Goal: Register for event/course

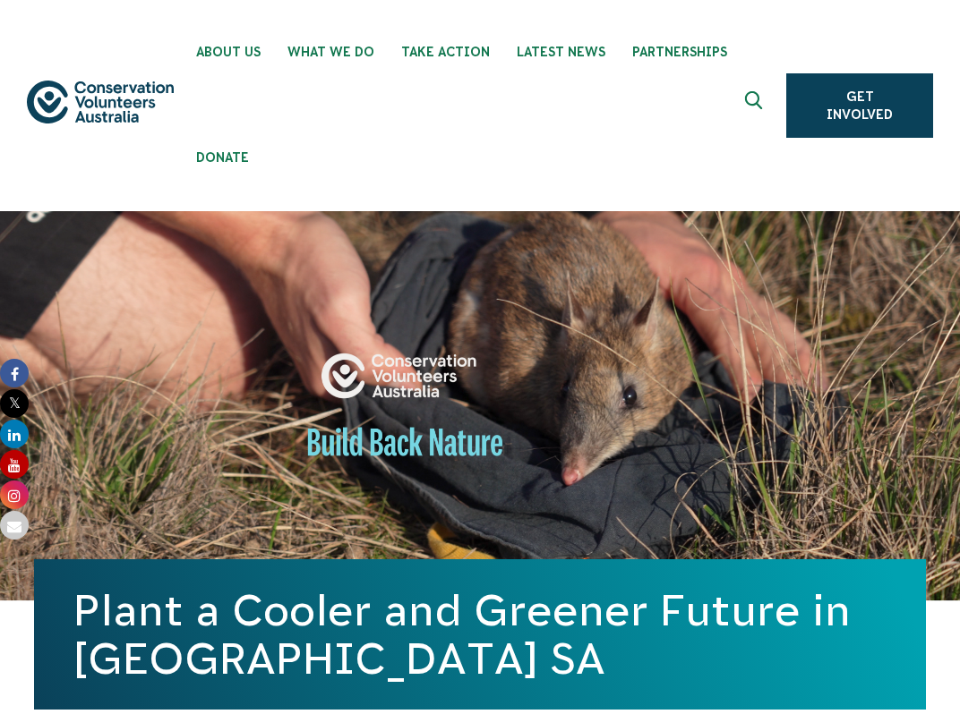
click at [470, 330] on div "Plant a Cooler and Greener Future in [GEOGRAPHIC_DATA] SA" at bounding box center [480, 435] width 892 height 448
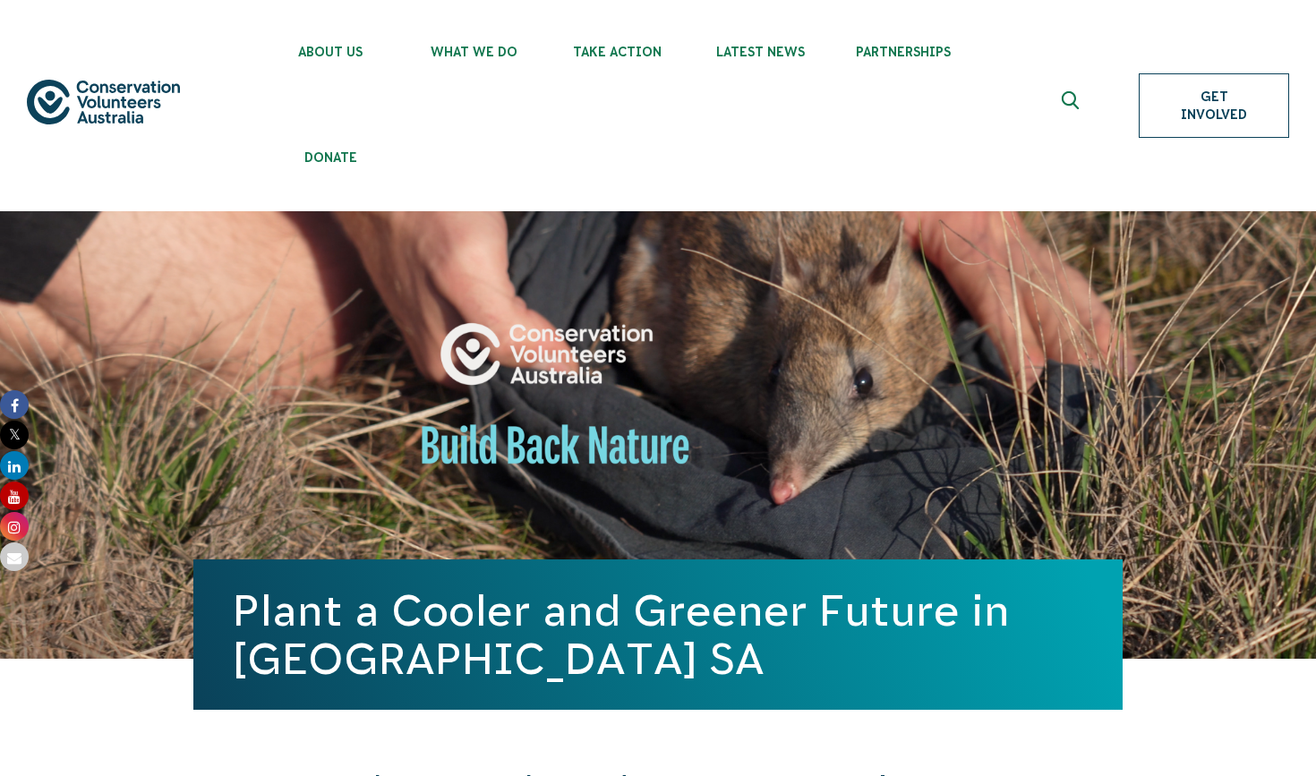
click at [959, 107] on link "Get Involved" at bounding box center [1214, 105] width 150 height 64
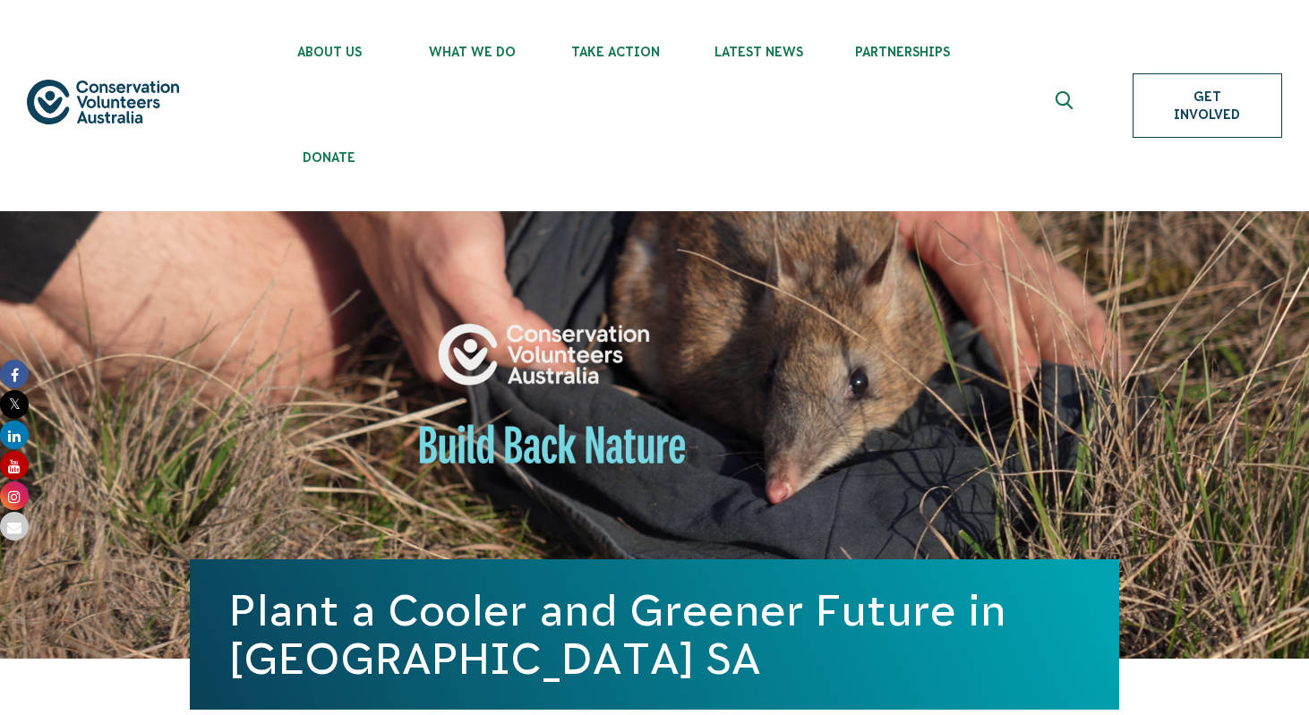
click at [959, 106] on link "Get Involved" at bounding box center [1206, 105] width 149 height 64
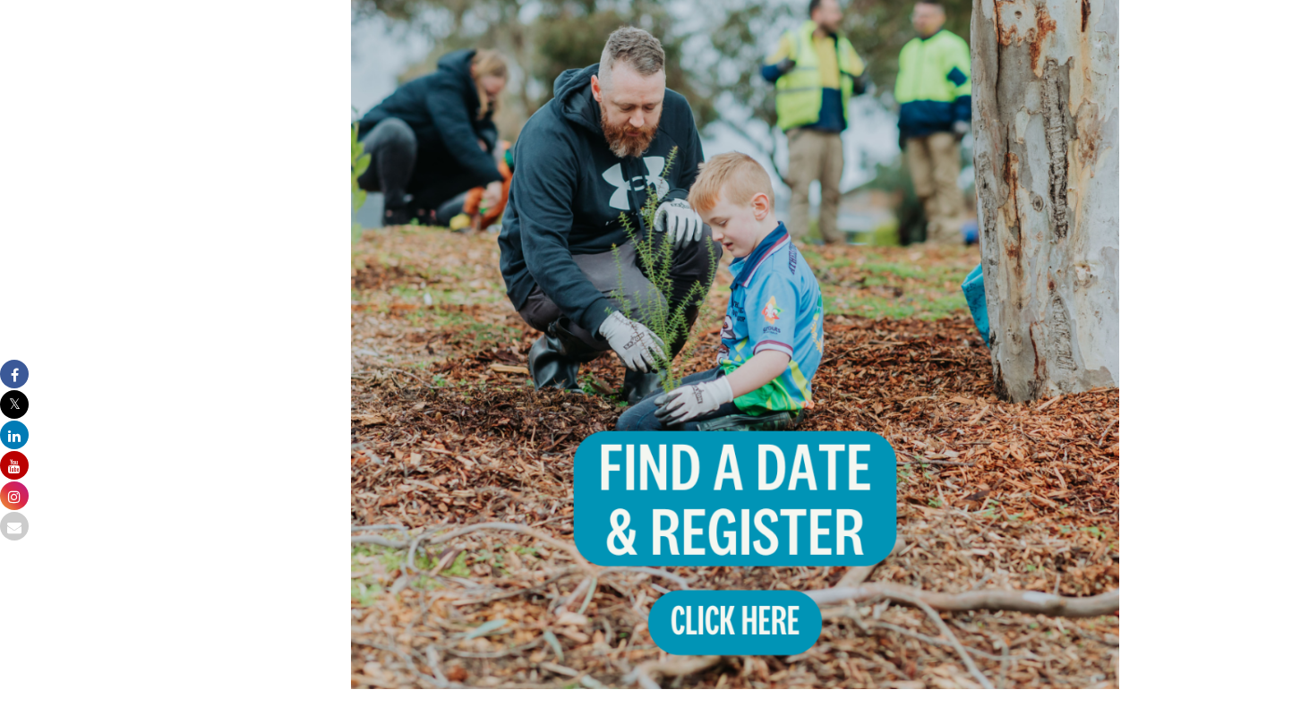
scroll to position [1608, 0]
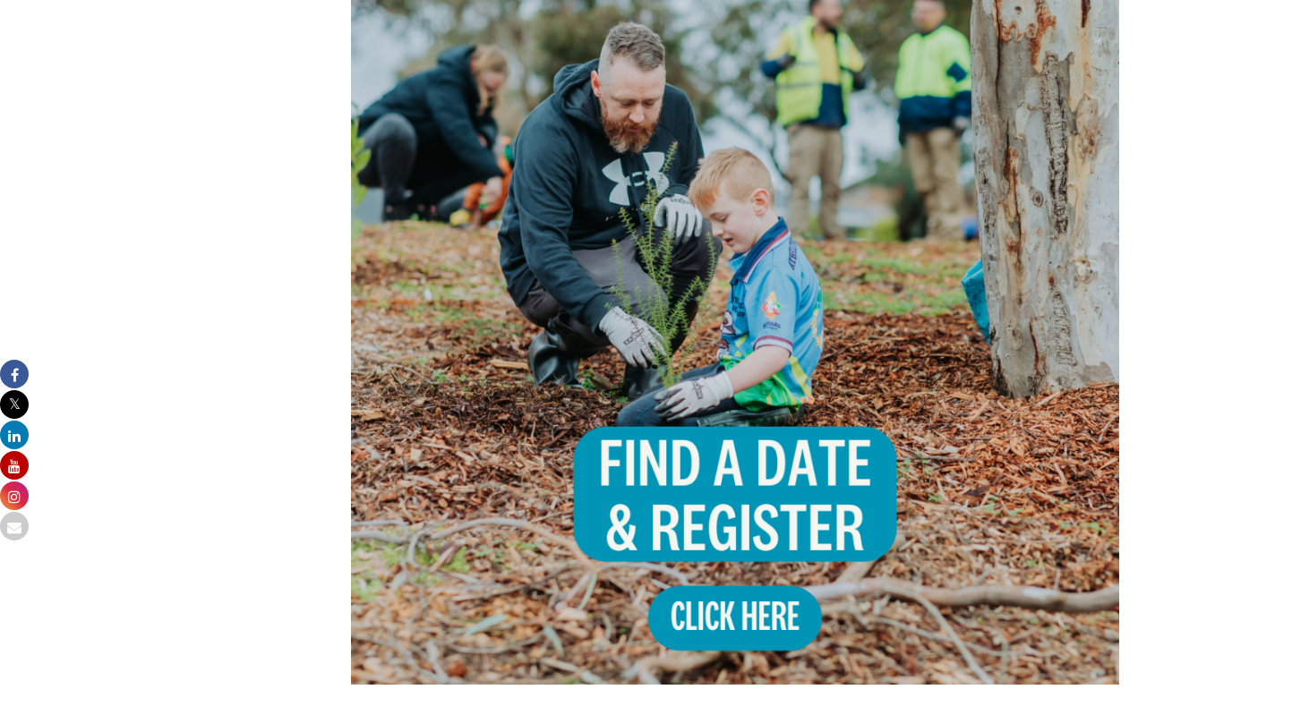
click at [727, 587] on img at bounding box center [735, 301] width 768 height 768
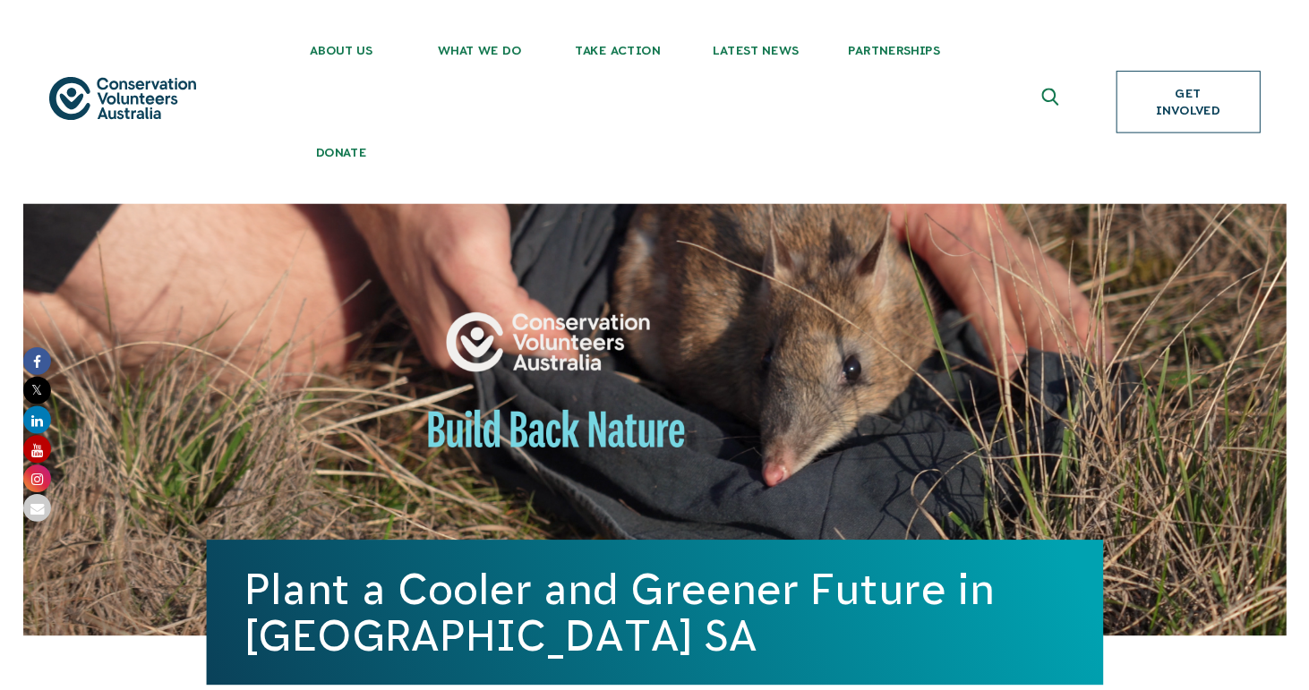
scroll to position [0, 0]
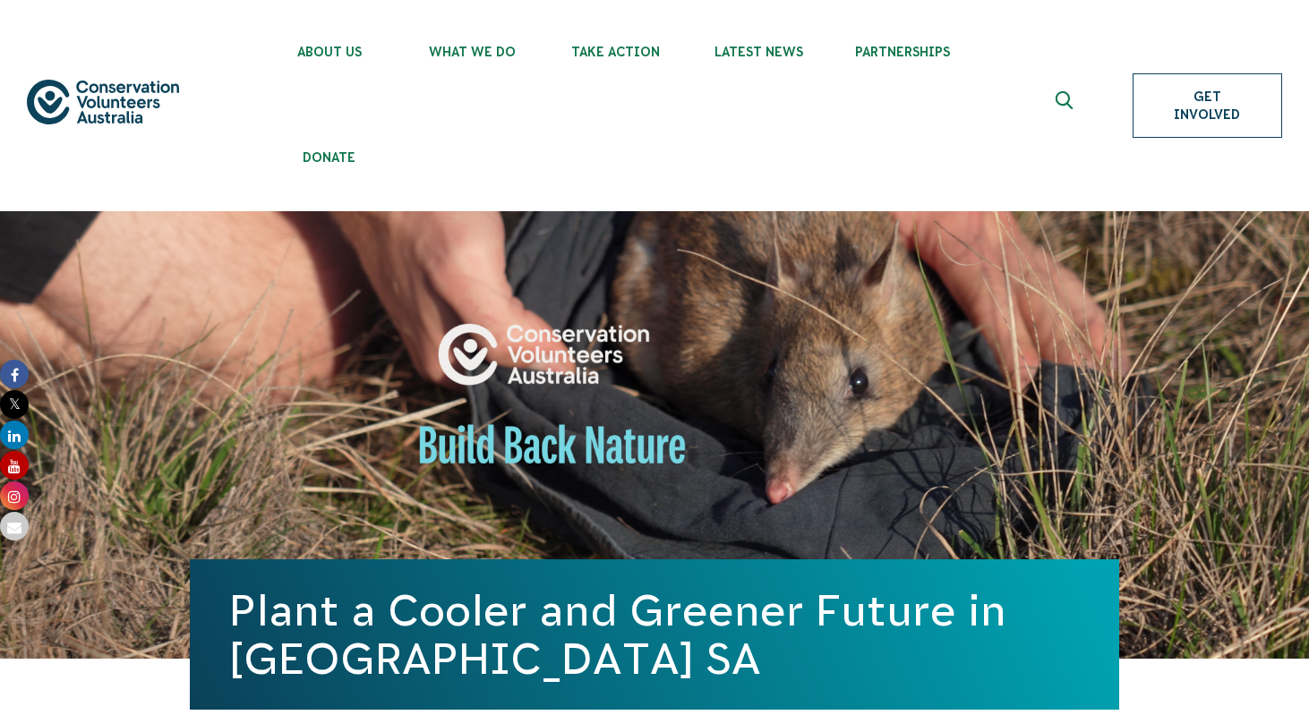
click at [959, 102] on link "Get Involved" at bounding box center [1206, 105] width 149 height 64
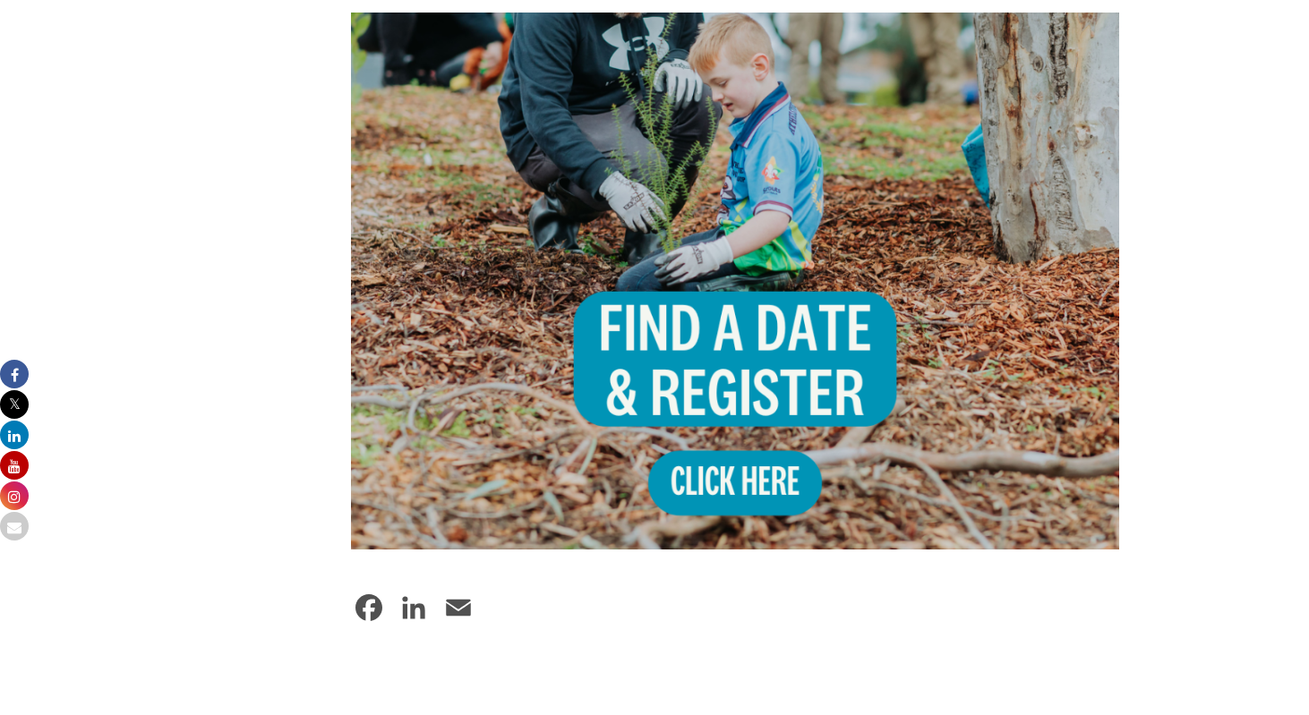
scroll to position [1726, 0]
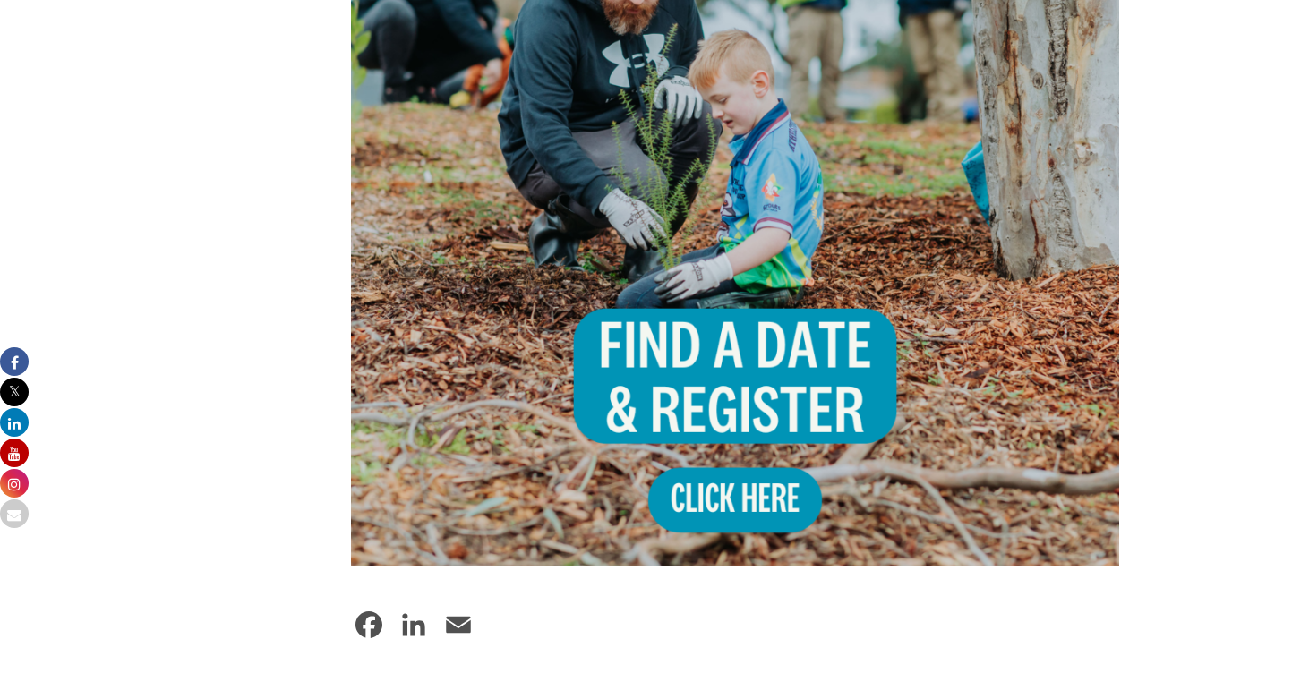
click at [754, 508] on img at bounding box center [735, 183] width 768 height 768
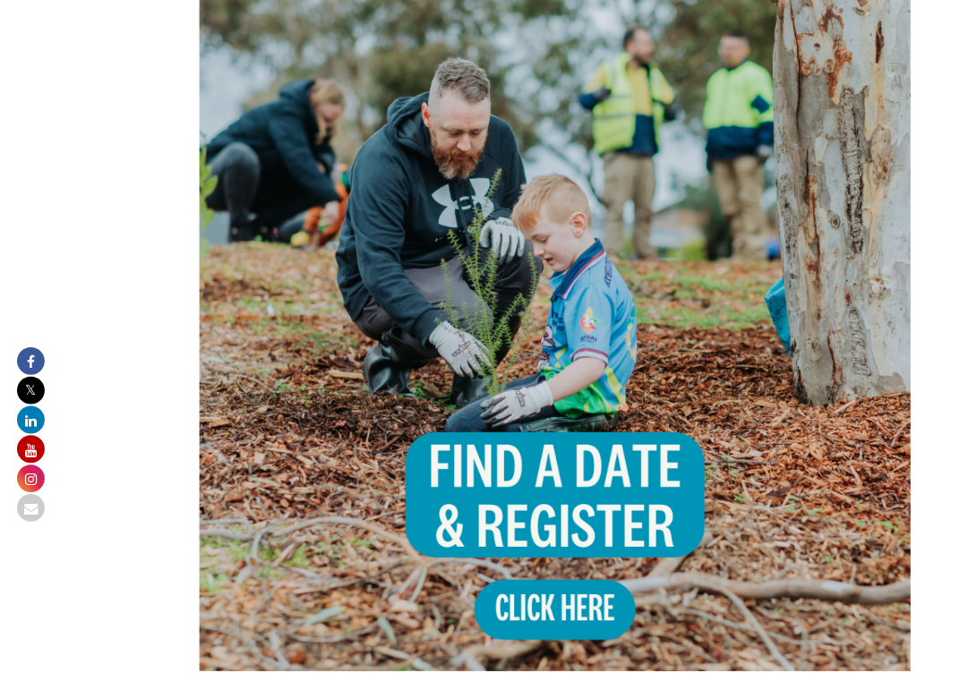
scroll to position [1652, 0]
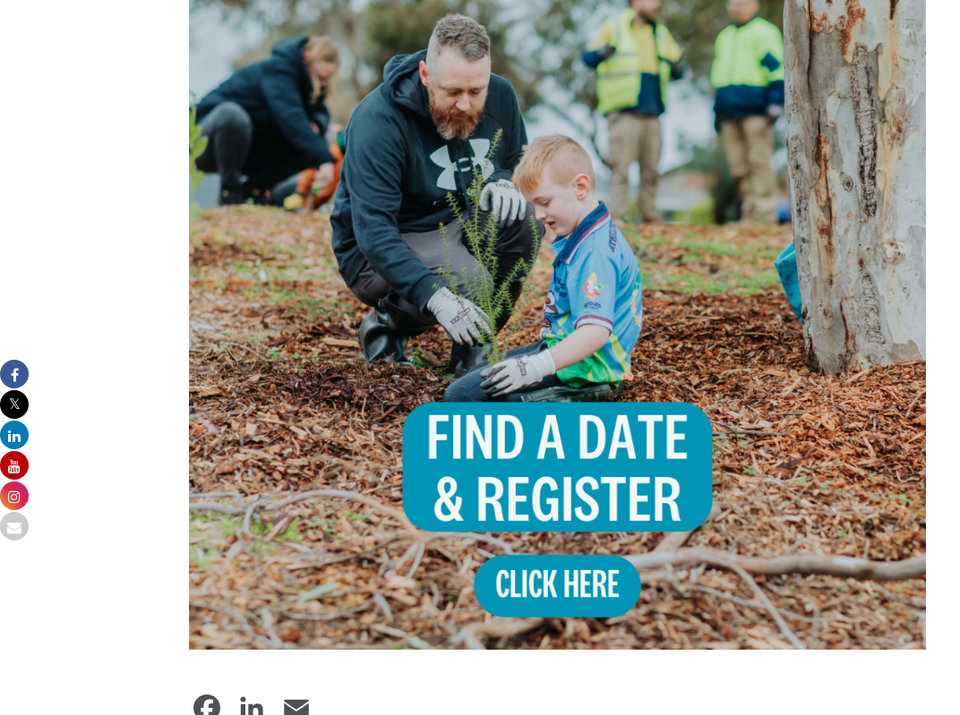
click at [553, 546] on img at bounding box center [557, 281] width 737 height 737
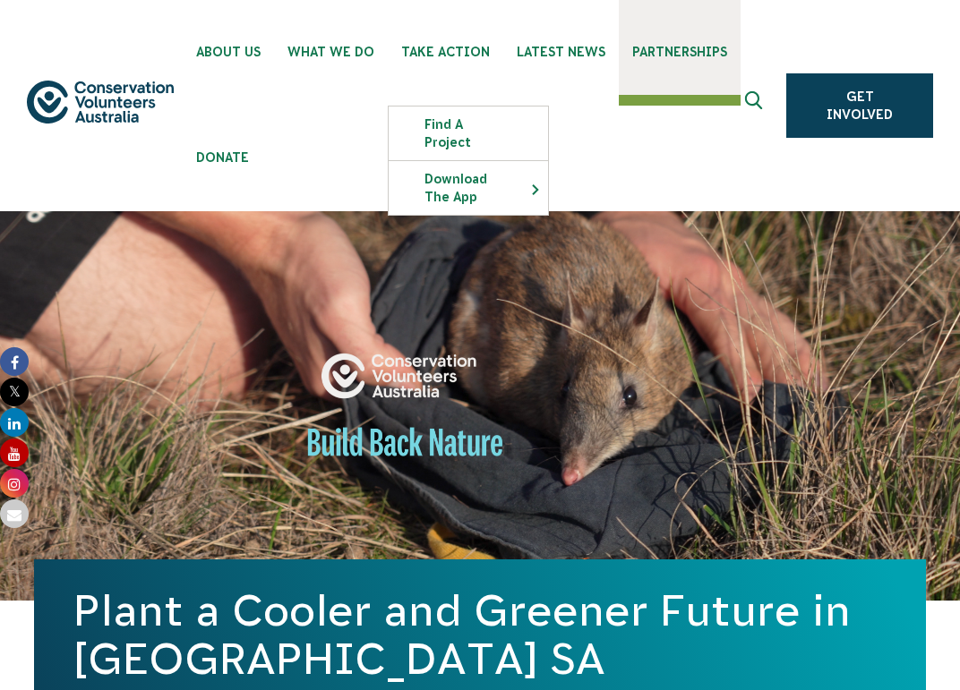
scroll to position [0, 0]
